Goal: Navigation & Orientation: Understand site structure

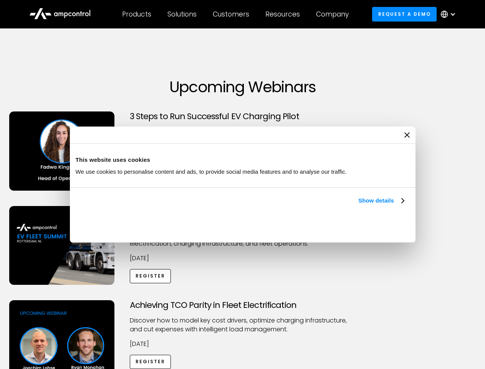
click at [358, 205] on link "Show details" at bounding box center [380, 200] width 45 height 9
click at [0, 0] on div "Necessary cookies help make a website usable by enabling basic functions like p…" at bounding box center [0, 0] width 0 height 0
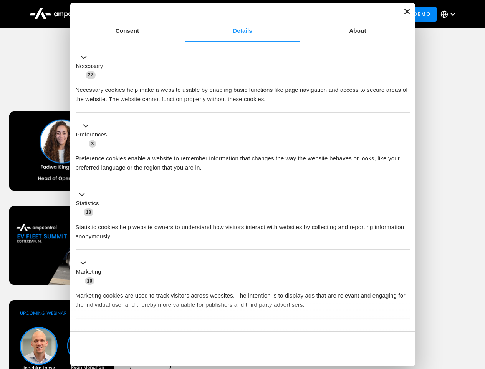
click at [476, 309] on div "Achieving TCO Parity in Fleet Electrification Discover how to model key cost dr…" at bounding box center [243, 360] width 482 height 121
click at [236, 14] on div "Customers" at bounding box center [231, 14] width 36 height 8
click at [136, 14] on div "Products" at bounding box center [136, 14] width 29 height 8
click at [182, 14] on div "Solutions" at bounding box center [181, 14] width 29 height 8
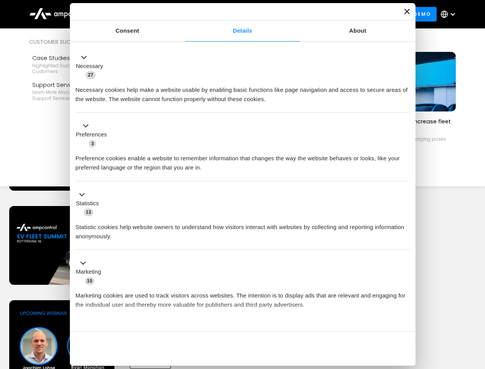
click at [232, 14] on div "Customers" at bounding box center [231, 14] width 36 height 8
click at [284, 14] on div "Resources" at bounding box center [282, 14] width 35 height 8
click at [335, 14] on div "Company" at bounding box center [332, 14] width 33 height 8
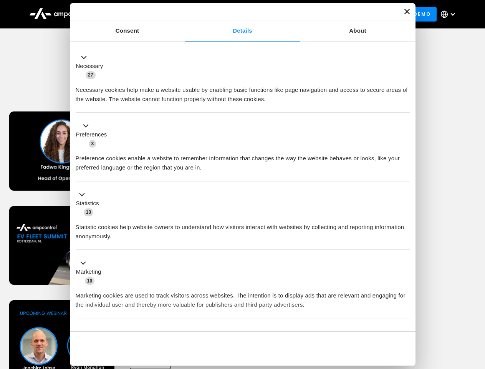
click at [450, 14] on div at bounding box center [453, 14] width 6 height 6
